Goal: Task Accomplishment & Management: Complete application form

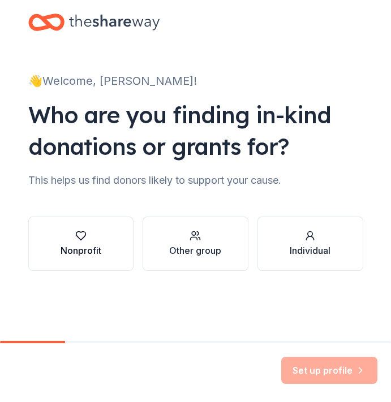
click at [98, 245] on div "Nonprofit" at bounding box center [80, 251] width 41 height 14
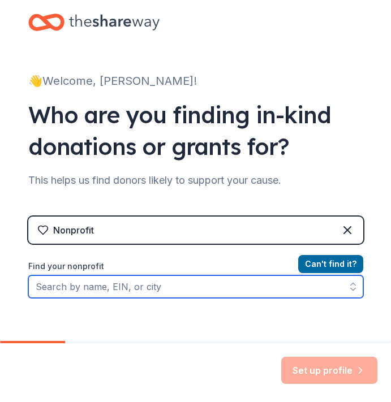
click at [302, 288] on input "Find your nonprofit" at bounding box center [195, 286] width 335 height 23
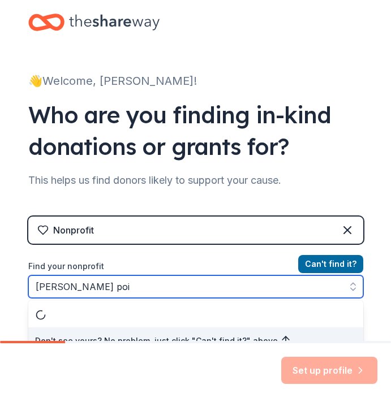
scroll to position [14, 0]
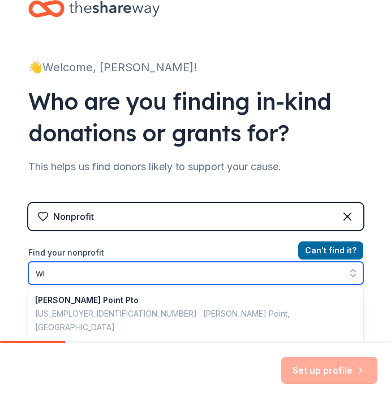
type input "w"
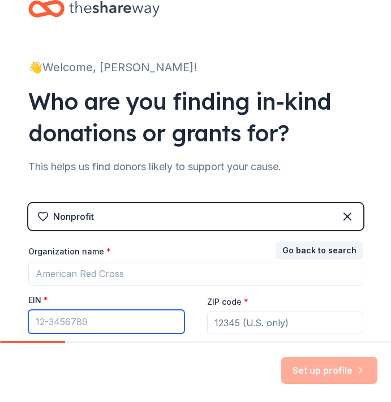
click at [62, 319] on input "EIN *" at bounding box center [106, 322] width 156 height 24
type input "[US_EMPLOYER_IDENTIFICATION_NUMBER]"
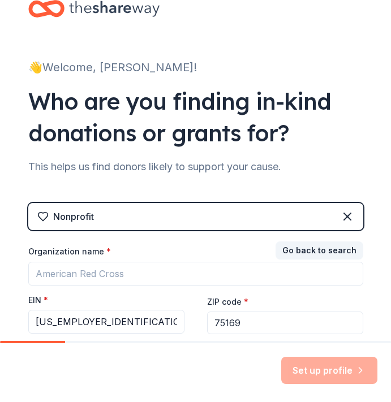
type input "75169"
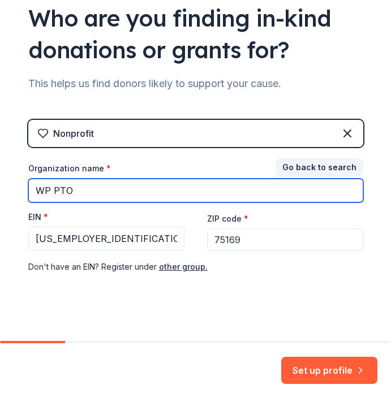
scroll to position [106, 0]
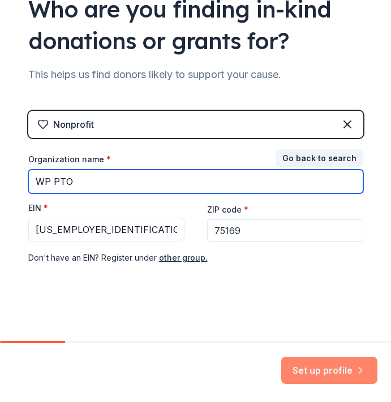
type input "WP PTO"
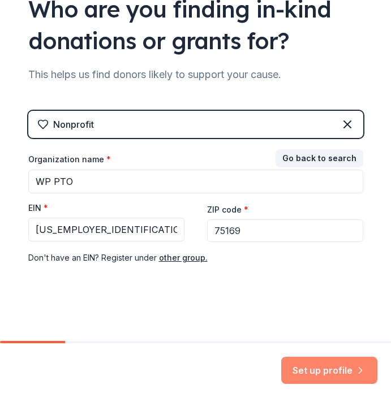
click at [335, 374] on button "Set up profile" at bounding box center [329, 370] width 96 height 27
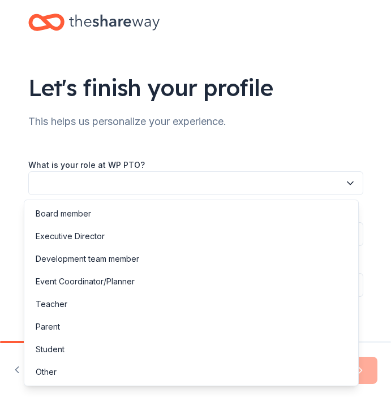
click at [239, 185] on button "button" at bounding box center [195, 183] width 335 height 24
click at [139, 212] on div "Board member" at bounding box center [191, 213] width 329 height 23
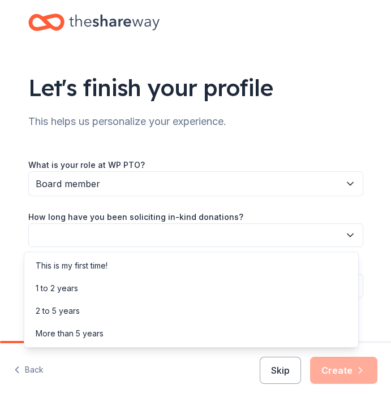
click at [168, 238] on button "button" at bounding box center [195, 235] width 335 height 24
click at [148, 269] on div "This is my first time!" at bounding box center [191, 265] width 329 height 23
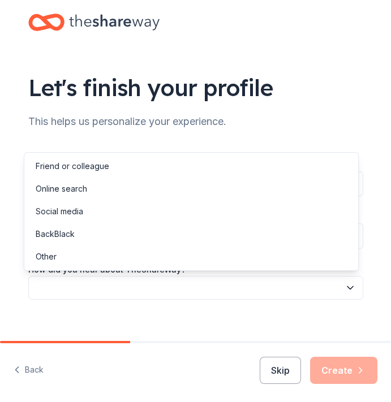
click at [155, 281] on button "button" at bounding box center [195, 288] width 335 height 24
click at [156, 166] on div "Friend or colleague" at bounding box center [191, 166] width 329 height 23
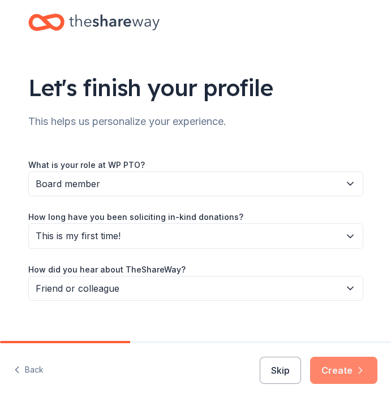
click at [363, 371] on icon "button" at bounding box center [359, 370] width 11 height 11
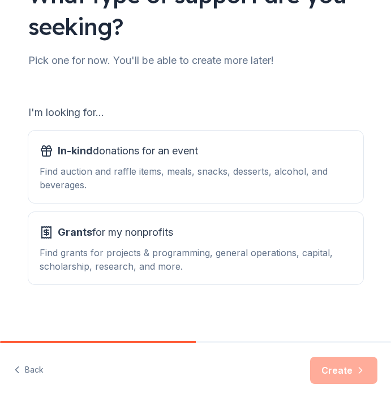
scroll to position [96, 0]
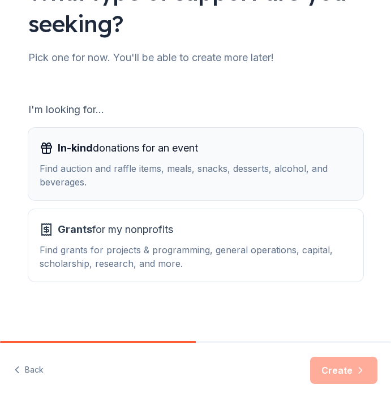
click at [200, 172] on div "Find auction and raffle items, meals, snacks, desserts, alcohol, and beverages." at bounding box center [196, 175] width 312 height 27
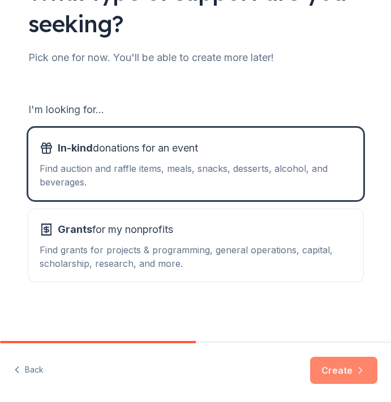
click at [327, 372] on button "Create" at bounding box center [343, 370] width 67 height 27
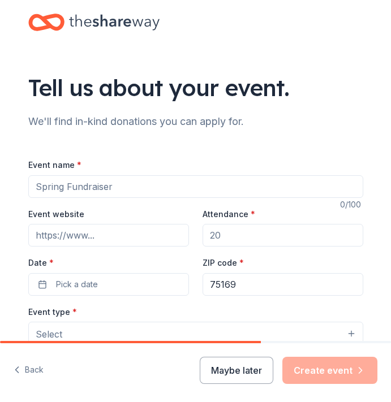
click at [275, 232] on input "Attendance *" at bounding box center [282, 235] width 161 height 23
type input "250"
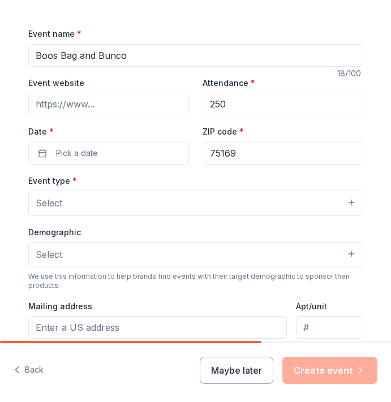
scroll to position [132, 0]
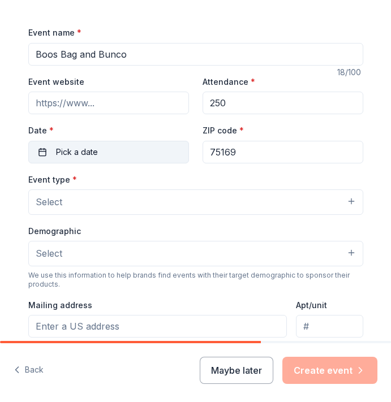
type input "Boos Bag and Bunco"
click at [72, 155] on span "Pick a date" at bounding box center [77, 152] width 42 height 14
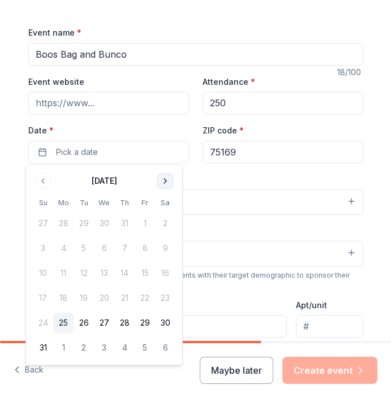
click at [168, 180] on button "Go to next month" at bounding box center [165, 181] width 16 height 16
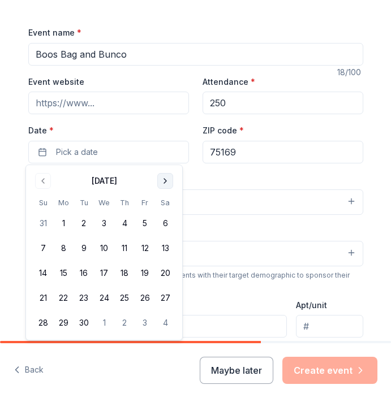
click at [168, 180] on button "Go to next month" at bounding box center [165, 181] width 16 height 16
click at [129, 224] on button "2" at bounding box center [124, 223] width 20 height 20
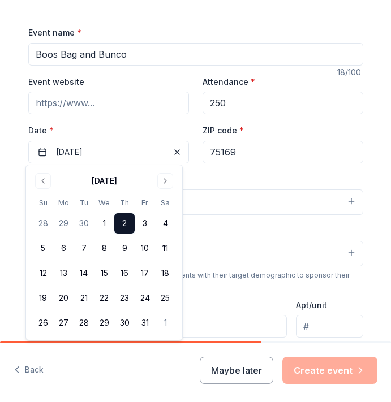
click at [246, 179] on div "Event type * Select" at bounding box center [195, 193] width 335 height 42
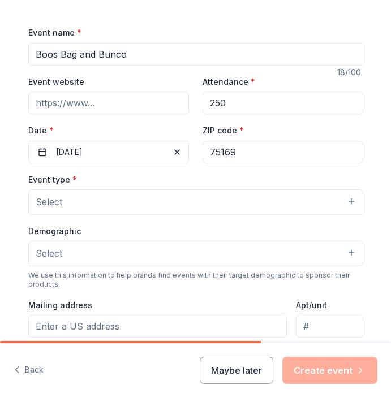
click at [258, 209] on button "Select" at bounding box center [195, 201] width 335 height 25
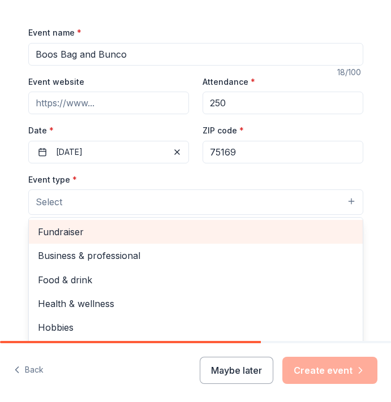
click at [244, 228] on span "Fundraiser" at bounding box center [195, 231] width 315 height 15
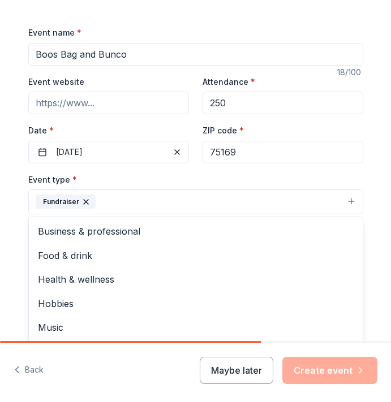
click at [371, 249] on div "Tell us about your event. We'll find in-kind donations you can apply for. Event…" at bounding box center [196, 238] width 362 height 740
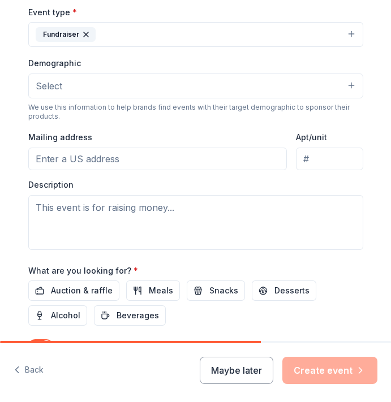
scroll to position [304, 0]
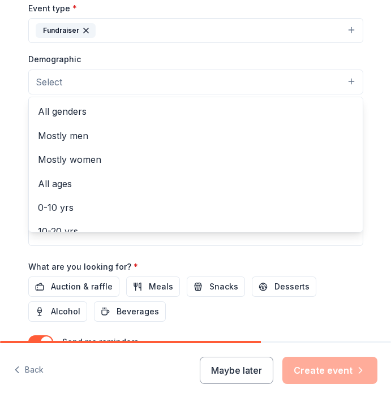
click at [261, 85] on button "Select" at bounding box center [195, 82] width 335 height 25
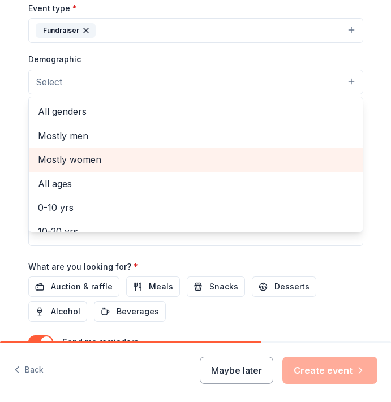
click at [184, 159] on span "Mostly women" at bounding box center [195, 159] width 315 height 15
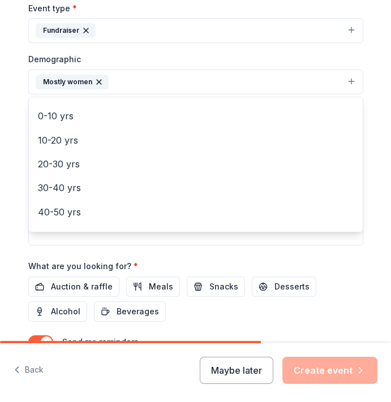
scroll to position [85, 0]
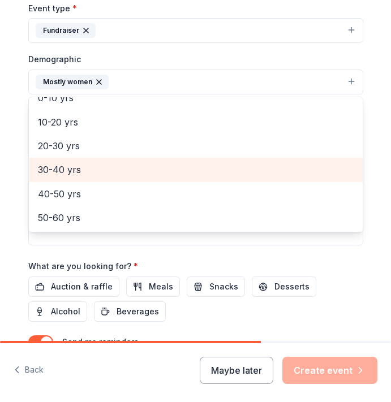
click at [326, 172] on span "30-40 yrs" at bounding box center [195, 169] width 315 height 15
click at [318, 172] on span "40-50 yrs" at bounding box center [195, 169] width 315 height 15
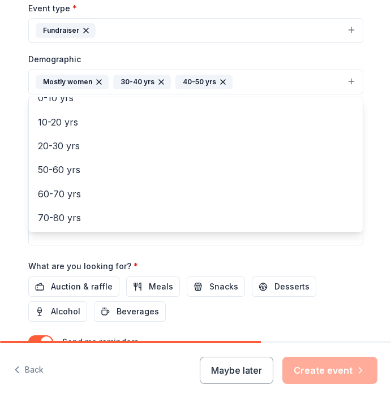
click at [366, 184] on div "Tell us about your event. We'll find in-kind donations you can apply for. Event…" at bounding box center [196, 66] width 362 height 740
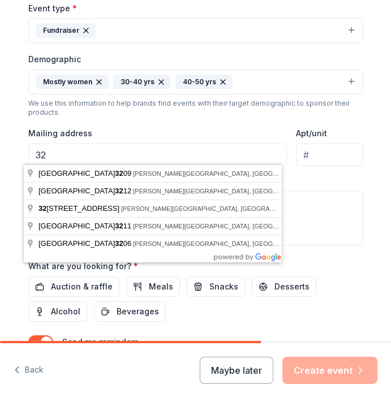
type input "3"
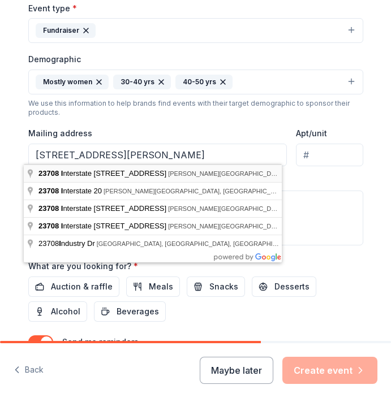
type input "[STREET_ADDRESS][PERSON_NAME]"
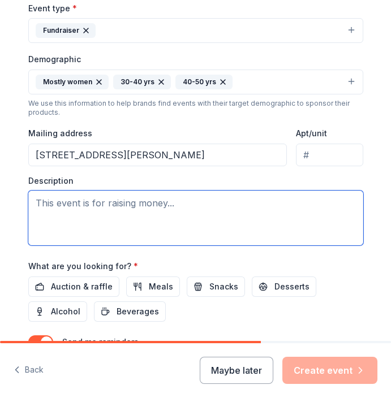
click at [238, 202] on textarea at bounding box center [195, 217] width 335 height 55
type textarea "T"
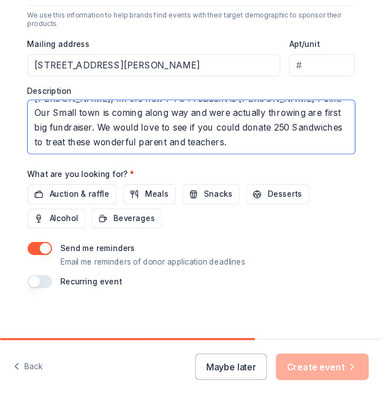
scroll to position [396, 0]
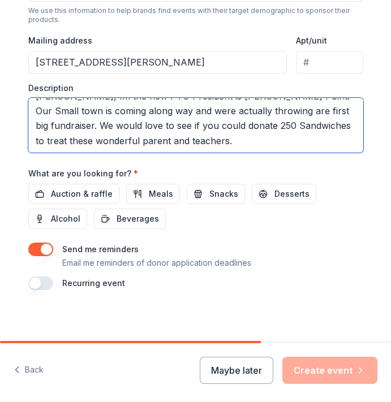
click at [178, 136] on textarea "Thank you so much for giving your time to read this. My name is [PERSON_NAME], …" at bounding box center [195, 125] width 335 height 55
click at [167, 138] on textarea "Thank you so much for giving your time to read this. My name is [PERSON_NAME], …" at bounding box center [195, 125] width 335 height 55
click at [162, 138] on textarea "Thank you so much for giving your time to read this. My name is [PERSON_NAME], …" at bounding box center [195, 125] width 335 height 55
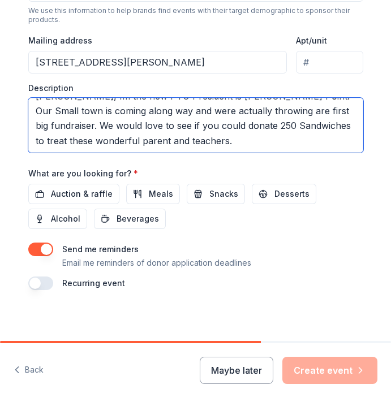
click at [162, 138] on textarea "Thank you so much for giving your time to read this. My name is [PERSON_NAME], …" at bounding box center [195, 125] width 335 height 55
click at [176, 140] on textarea "Thank you so much for giving your time to read this. My name is [PERSON_NAME], …" at bounding box center [195, 125] width 335 height 55
click at [105, 137] on textarea "Thank you so much for giving your time to read this. My name is [PERSON_NAME], …" at bounding box center [195, 125] width 335 height 55
click at [171, 139] on textarea "Thank you so much for giving your time to read this. My name is [PERSON_NAME], …" at bounding box center [195, 125] width 335 height 55
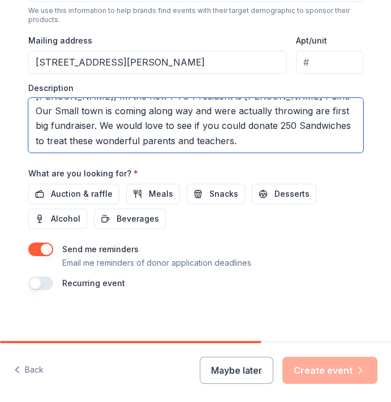
click at [171, 139] on textarea "Thank you so much for giving your time to read this. My name is [PERSON_NAME], …" at bounding box center [195, 125] width 335 height 55
type textarea "Thank you so much for giving your time to read this. My name is [PERSON_NAME], …"
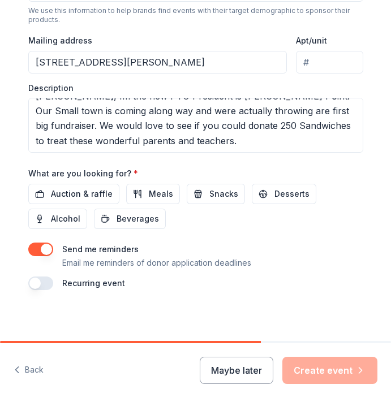
click at [180, 166] on div "What are you looking for? * Auction & raffle Meals Snacks Desserts Alcohol Beve…" at bounding box center [195, 197] width 335 height 63
click at [158, 193] on span "Meals" at bounding box center [161, 194] width 24 height 14
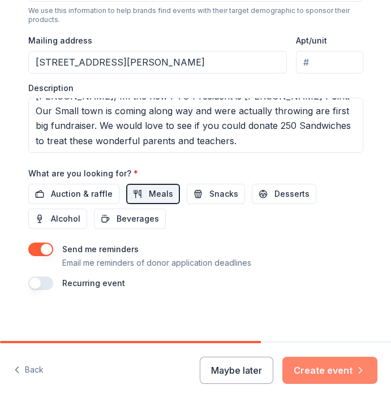
click at [348, 371] on button "Create event" at bounding box center [329, 370] width 95 height 27
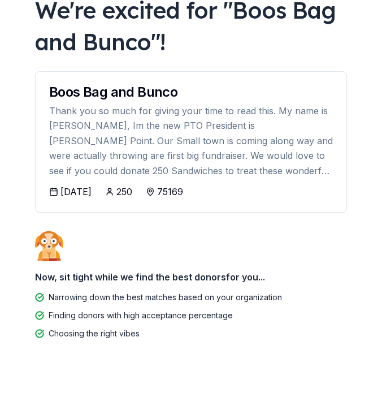
scroll to position [89, 0]
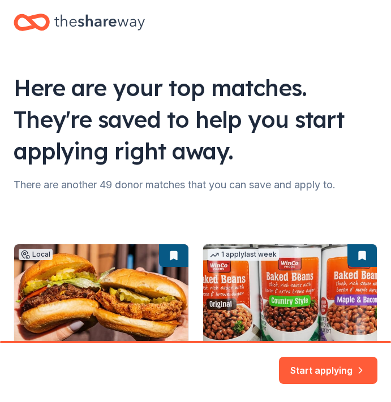
click at [390, 156] on html "Here are your top matches. They're saved to help you start applying right away.…" at bounding box center [195, 201] width 391 height 402
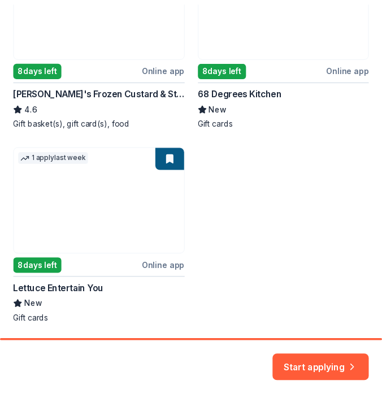
scroll to position [489, 0]
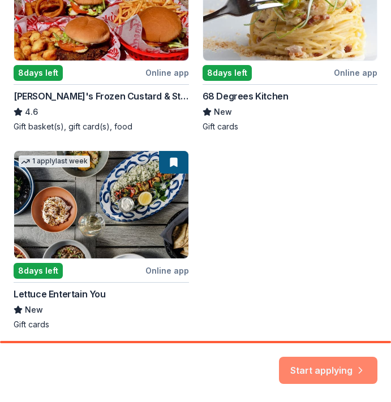
click at [344, 362] on button "Start applying" at bounding box center [328, 363] width 98 height 27
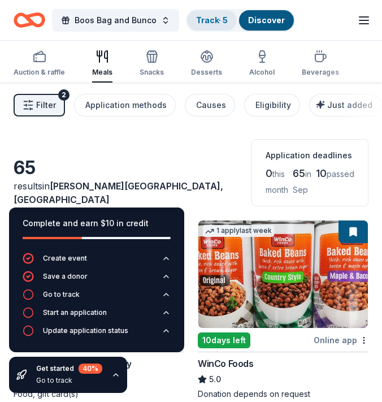
click at [214, 18] on link "Track · 5" at bounding box center [212, 20] width 32 height 10
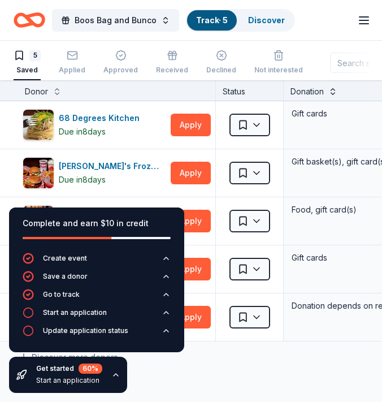
click at [330, 91] on button at bounding box center [332, 90] width 9 height 11
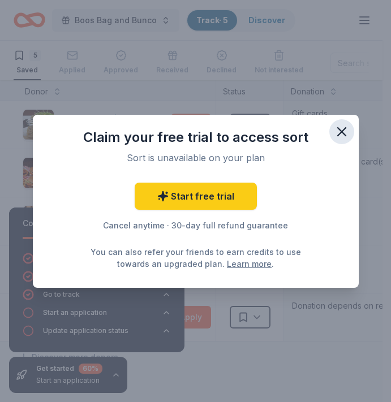
click at [344, 129] on icon "button" at bounding box center [341, 132] width 8 height 8
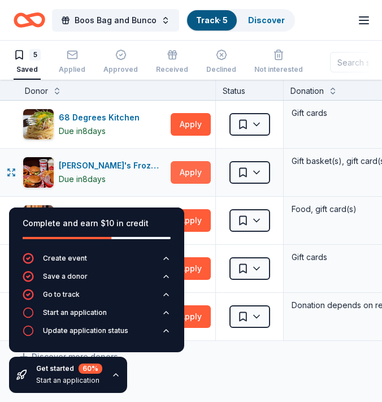
click at [198, 173] on button "Apply" at bounding box center [191, 172] width 40 height 23
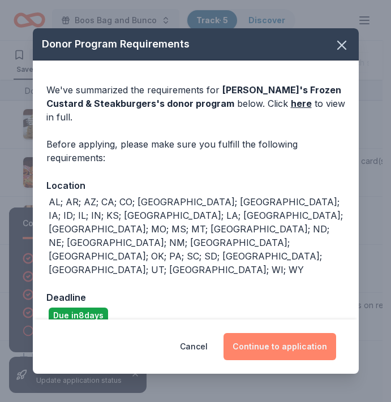
click at [265, 333] on button "Continue to application" at bounding box center [279, 346] width 112 height 27
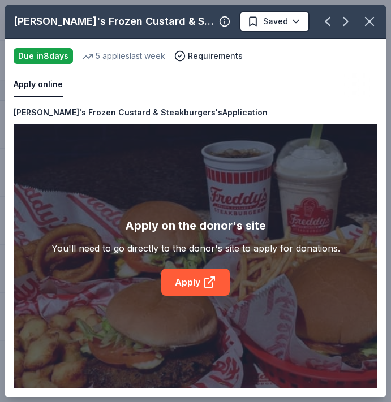
click at [210, 285] on div "[PERSON_NAME]'s Frozen Custard & Steakburgers Saved Apply online Due [DATE] 5 a…" at bounding box center [196, 201] width 382 height 393
drag, startPoint x: 369, startPoint y: 24, endPoint x: 369, endPoint y: 15, distance: 9.0
click at [369, 23] on icon "button" at bounding box center [369, 22] width 16 height 16
